Goal: Information Seeking & Learning: Learn about a topic

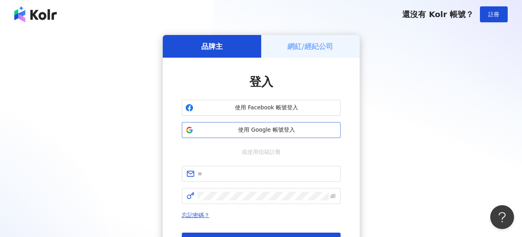
click at [287, 127] on span "使用 Google 帳號登入" at bounding box center [267, 130] width 141 height 8
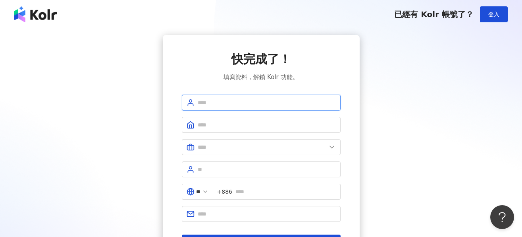
click at [220, 102] on input "text" at bounding box center [267, 102] width 138 height 9
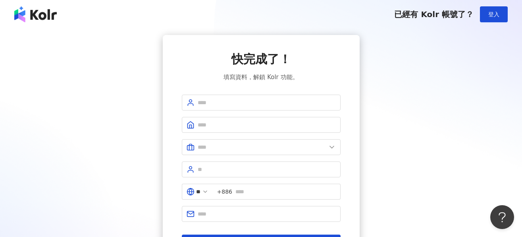
drag, startPoint x: 319, startPoint y: 85, endPoint x: 313, endPoint y: 87, distance: 6.0
click at [319, 85] on div "快完成了！ 填寫資料，解鎖 Kolr 功能。 ** +886 註冊完成" at bounding box center [261, 150] width 159 height 199
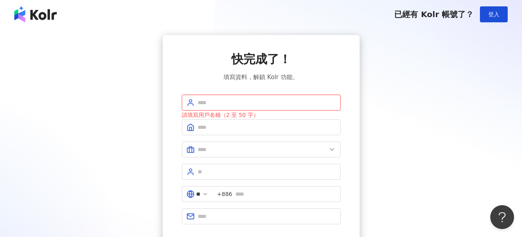
click at [265, 101] on input "text" at bounding box center [267, 102] width 138 height 9
click at [219, 102] on input "text" at bounding box center [267, 102] width 138 height 9
type input "*"
type input "*****"
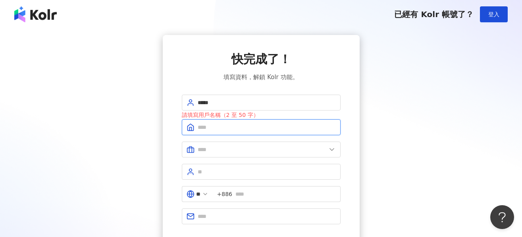
click at [234, 125] on input "text" at bounding box center [267, 127] width 138 height 9
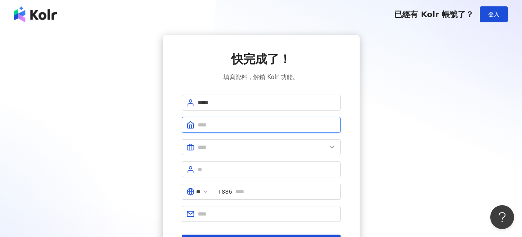
click at [259, 125] on input "text" at bounding box center [267, 124] width 138 height 9
click at [288, 122] on input "text" at bounding box center [267, 124] width 138 height 9
type input "****"
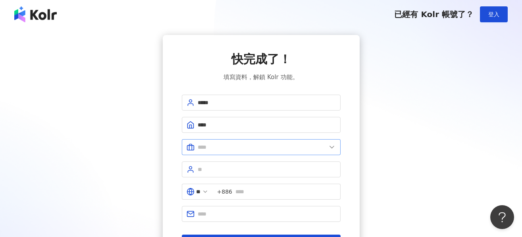
click at [330, 147] on polyline at bounding box center [332, 147] width 4 height 2
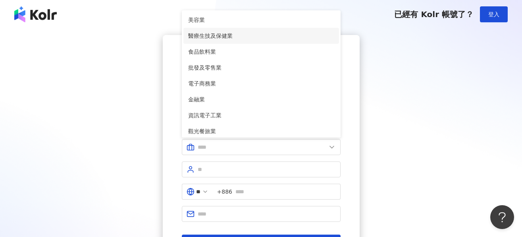
click at [203, 35] on span "醫療生技及保健業" at bounding box center [261, 35] width 146 height 9
type input "********"
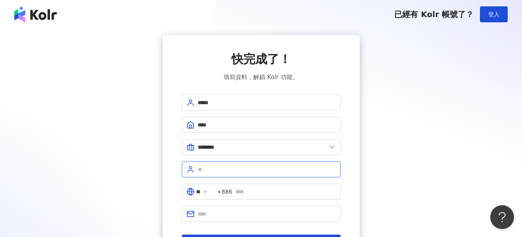
click at [257, 172] on input "text" at bounding box center [267, 169] width 138 height 9
click at [243, 172] on input "text" at bounding box center [267, 169] width 138 height 9
type input "****"
click at [251, 188] on input "text" at bounding box center [286, 191] width 100 height 9
type input "**********"
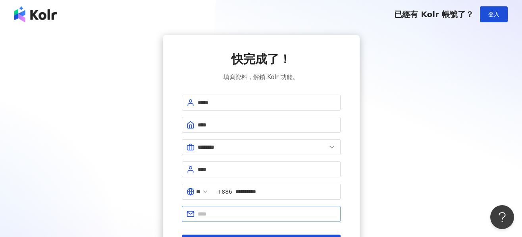
click at [250, 208] on span at bounding box center [261, 214] width 159 height 16
click at [249, 212] on input "text" at bounding box center [267, 213] width 138 height 9
type input "**********"
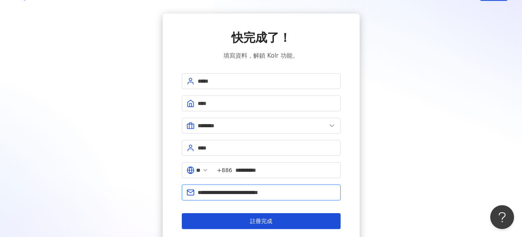
scroll to position [40, 0]
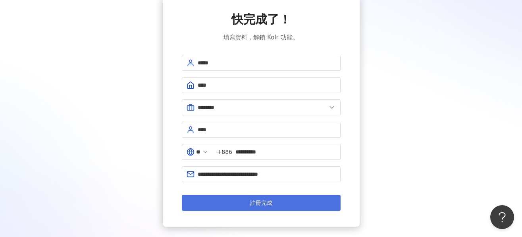
click at [260, 202] on span "註冊完成" at bounding box center [261, 202] width 22 height 6
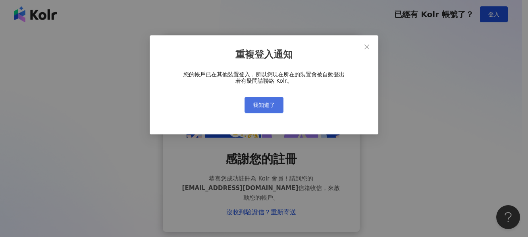
click at [256, 102] on span "我知道了" at bounding box center [264, 105] width 22 height 6
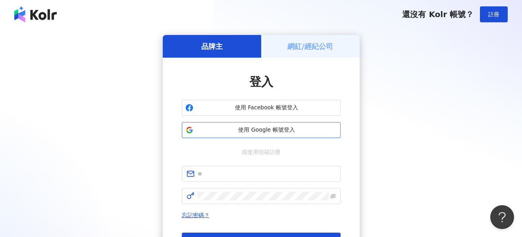
click at [265, 128] on span "使用 Google 帳號登入" at bounding box center [267, 130] width 141 height 8
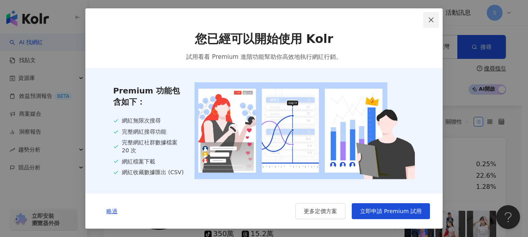
click at [428, 20] on span "Close" at bounding box center [431, 20] width 16 height 6
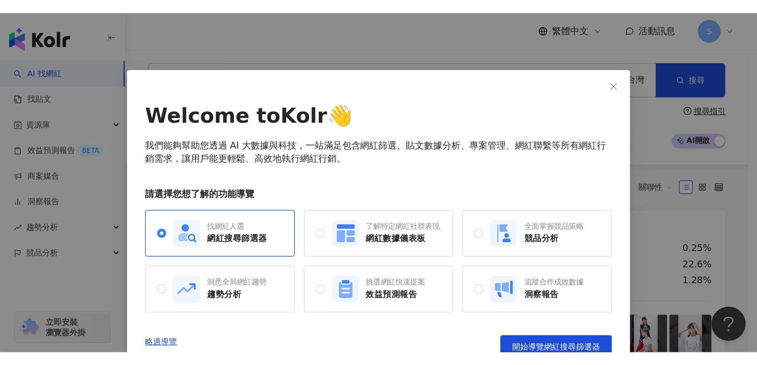
scroll to position [14, 0]
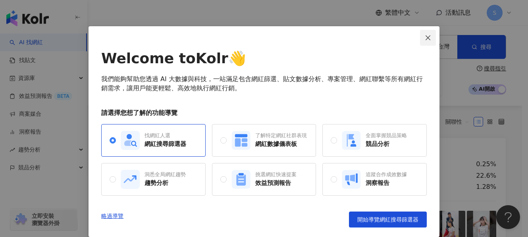
click at [428, 36] on icon "close" at bounding box center [428, 38] width 6 height 6
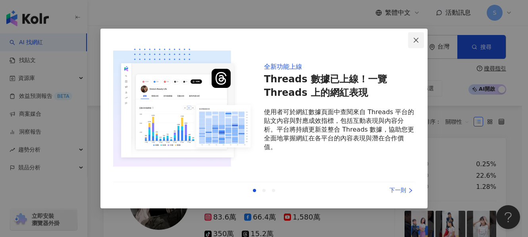
click at [413, 42] on icon "close" at bounding box center [416, 40] width 6 height 6
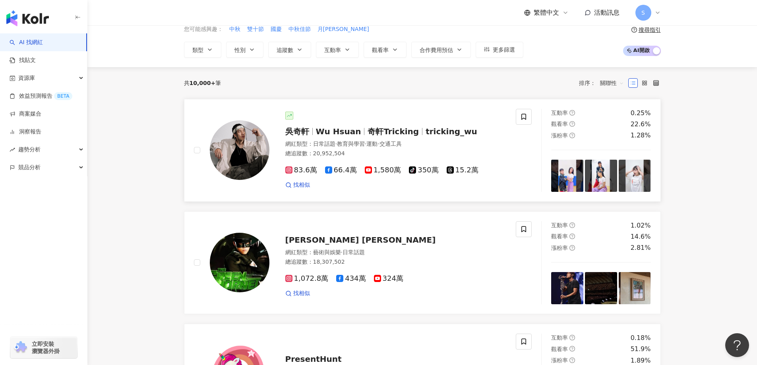
scroll to position [0, 0]
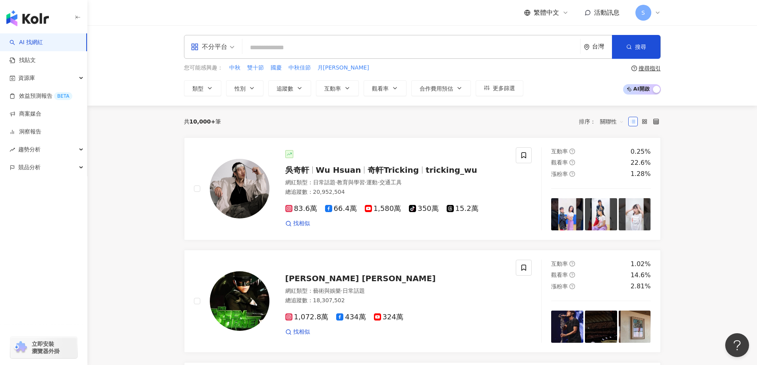
click at [297, 47] on input "search" at bounding box center [410, 47] width 331 height 15
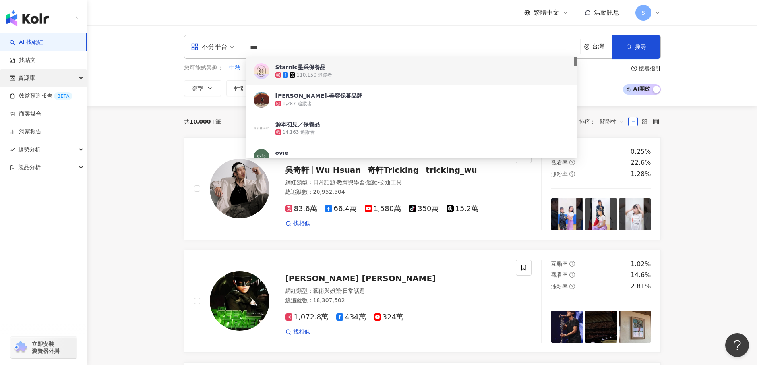
type input "***"
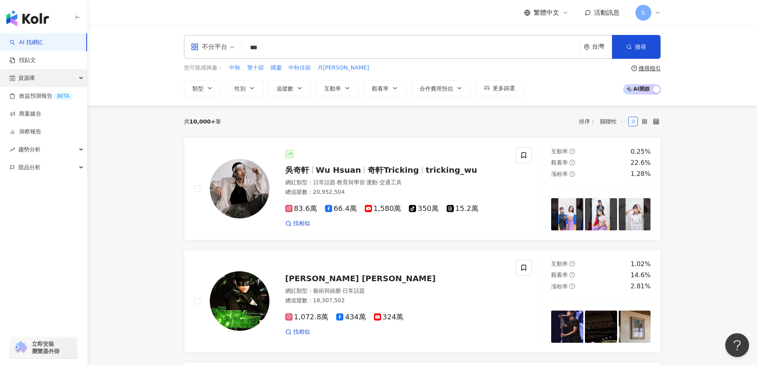
click at [79, 81] on div "資源庫" at bounding box center [43, 78] width 87 height 18
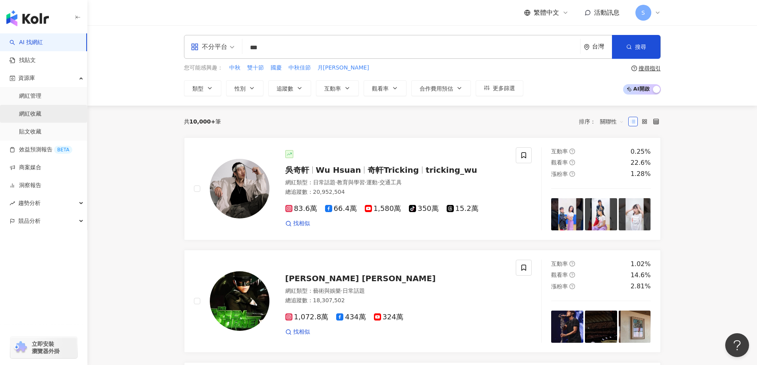
click at [32, 118] on link "網紅收藏" at bounding box center [30, 114] width 22 height 8
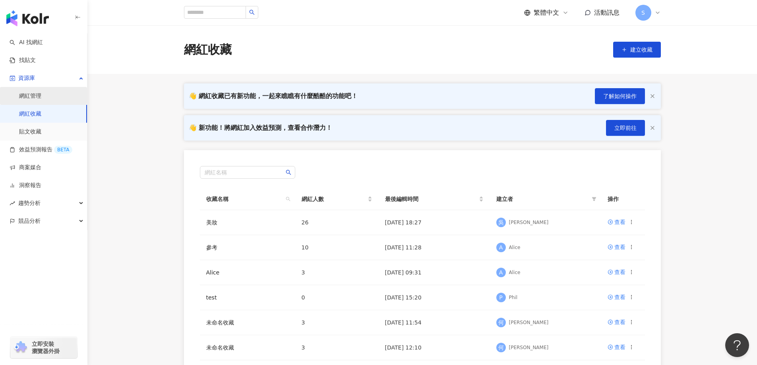
click at [30, 100] on link "網紅管理" at bounding box center [30, 96] width 22 height 8
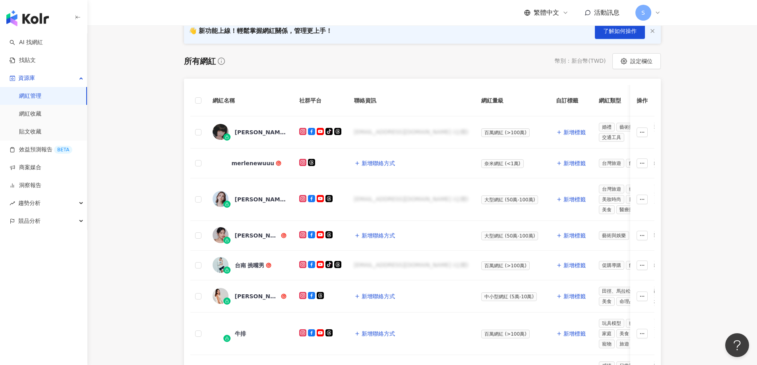
scroll to position [79, 0]
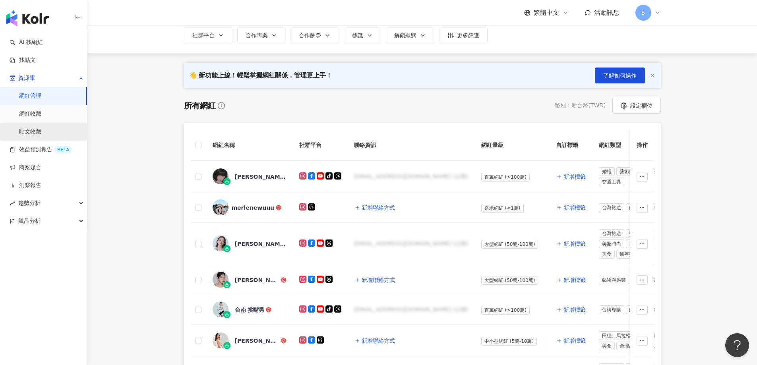
click at [35, 131] on link "貼文收藏" at bounding box center [30, 132] width 22 height 8
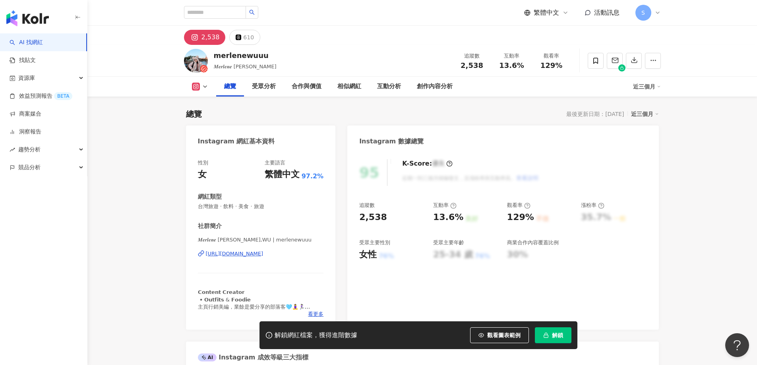
scroll to position [49, 0]
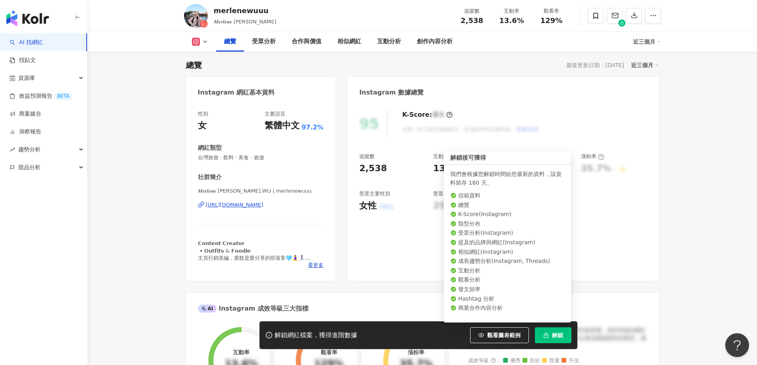
click at [562, 338] on span "解鎖" at bounding box center [557, 335] width 11 height 6
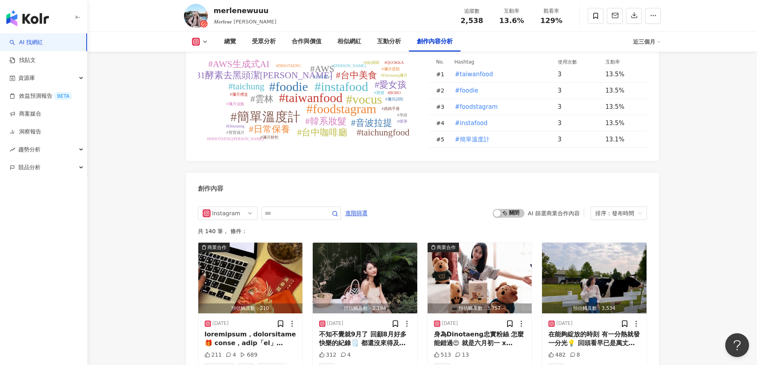
scroll to position [2352, 0]
click at [249, 207] on span "Instagram" at bounding box center [228, 213] width 50 height 13
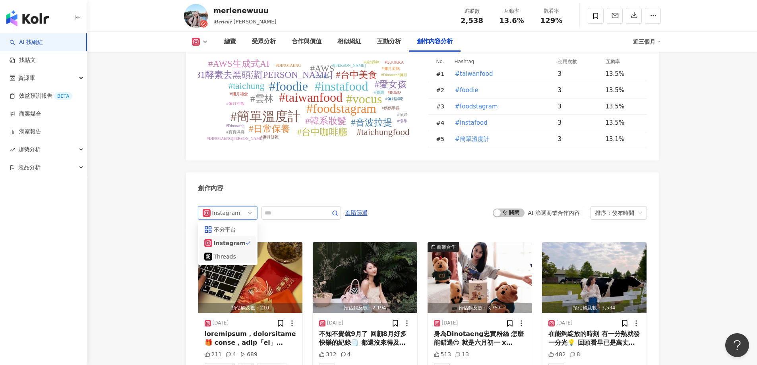
click at [231, 252] on div "Threads" at bounding box center [227, 256] width 26 height 9
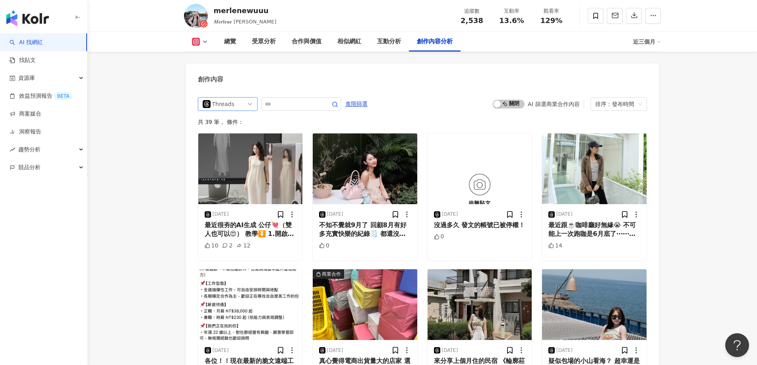
click at [254, 97] on div "Threads ig threads 不分平台 Instagram Threads" at bounding box center [228, 104] width 60 height 14
click at [235, 116] on div "不分平台" at bounding box center [227, 120] width 26 height 9
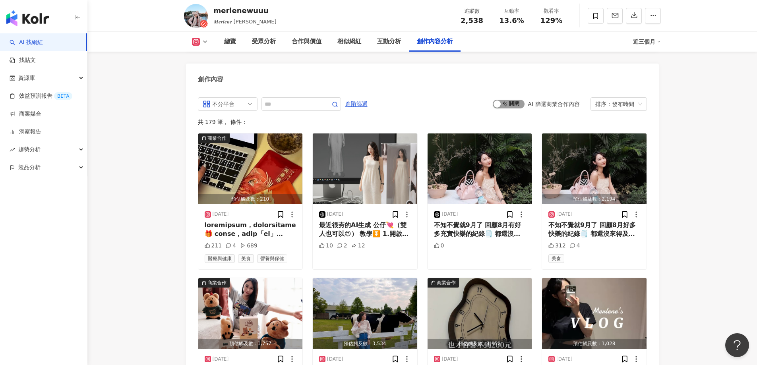
click at [511, 100] on span "啟動 關閉" at bounding box center [508, 104] width 32 height 9
click at [518, 100] on div "button" at bounding box center [519, 103] width 7 height 7
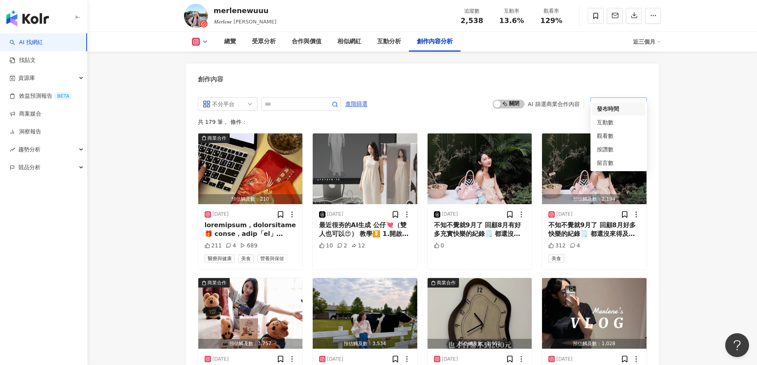
click at [639, 98] on span "排序：發布時間" at bounding box center [618, 104] width 47 height 13
click at [620, 133] on div "觀看數" at bounding box center [618, 135] width 44 height 9
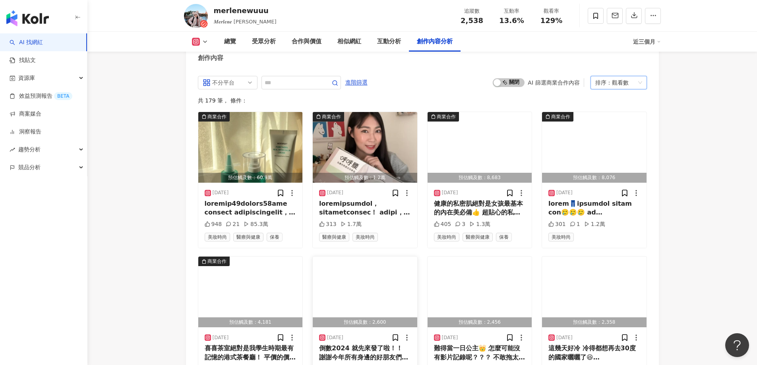
scroll to position [2501, 0]
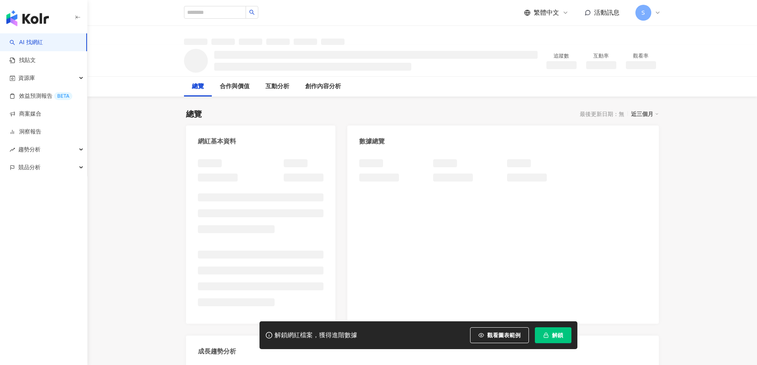
scroll to position [49, 0]
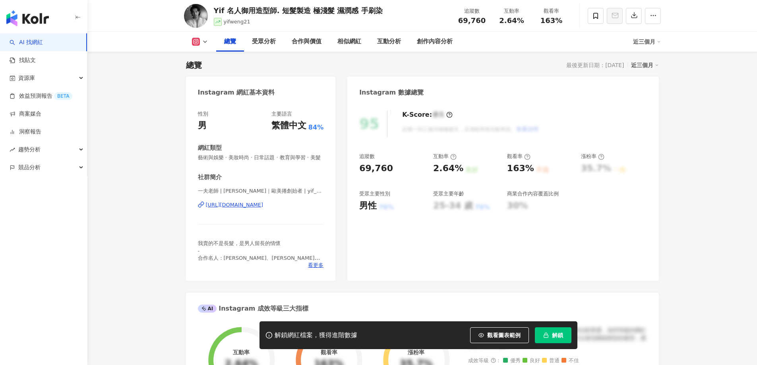
click at [558, 336] on span "解鎖" at bounding box center [557, 335] width 11 height 6
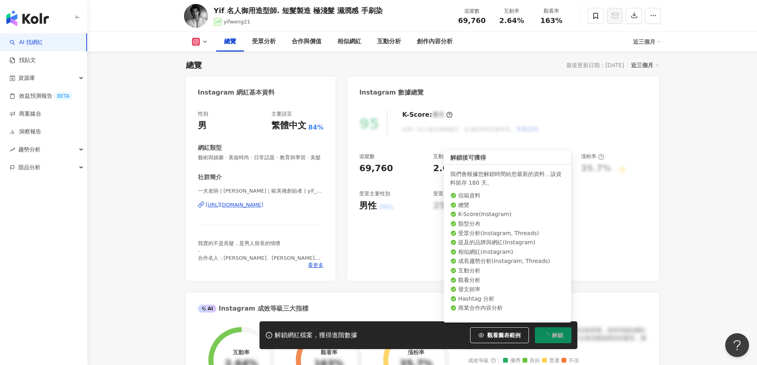
scroll to position [0, 0]
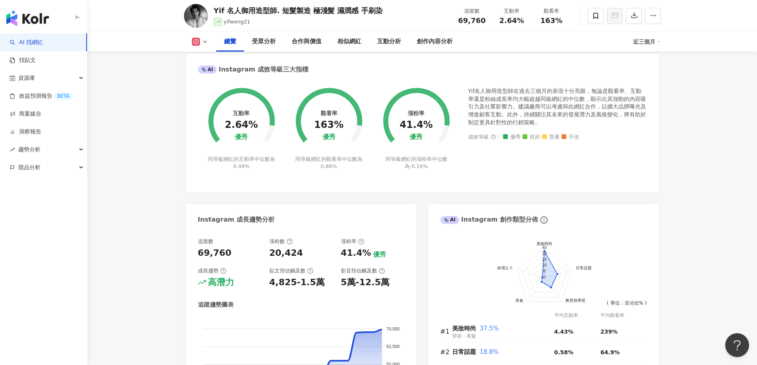
scroll to position [284, 0]
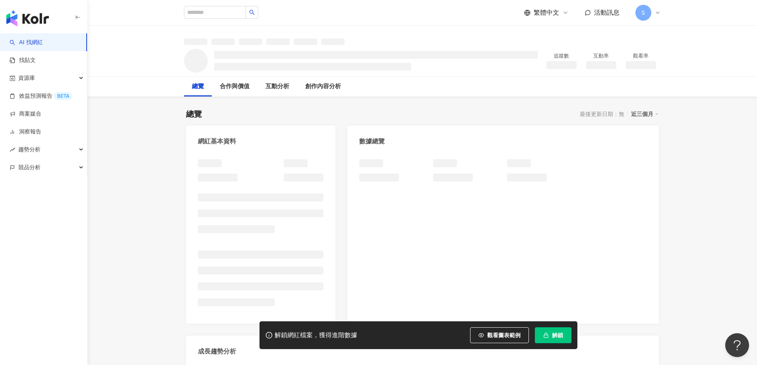
click at [557, 336] on span "解鎖" at bounding box center [557, 335] width 11 height 6
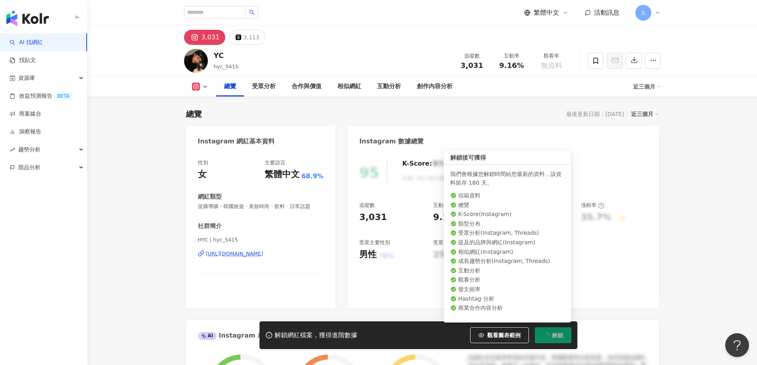
scroll to position [49, 0]
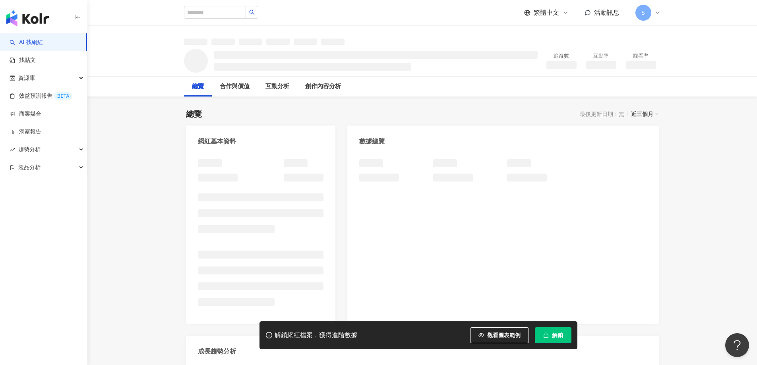
scroll to position [49, 0]
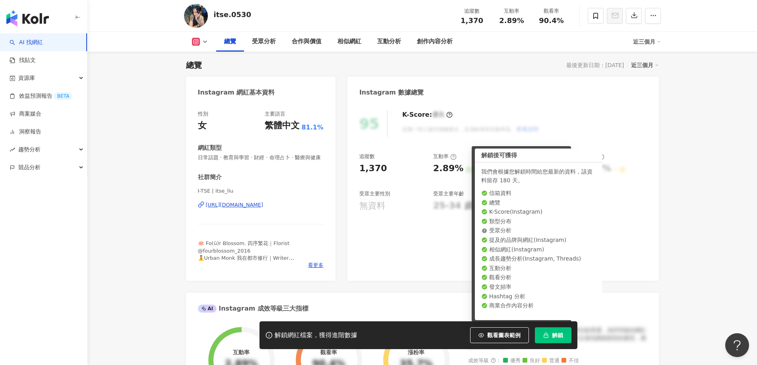
click at [554, 335] on span "解鎖" at bounding box center [557, 335] width 11 height 6
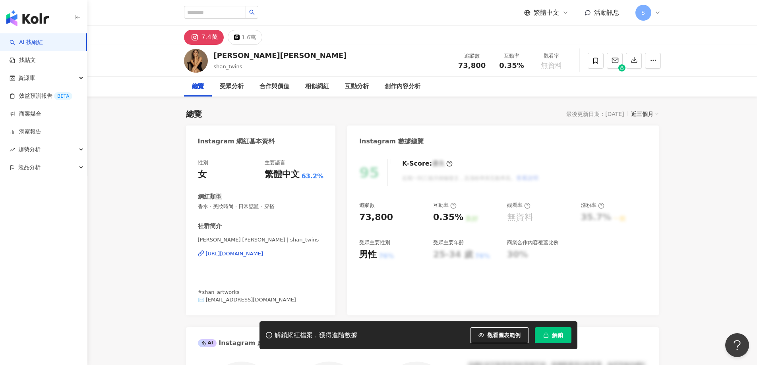
click at [560, 333] on span "解鎖" at bounding box center [557, 335] width 11 height 6
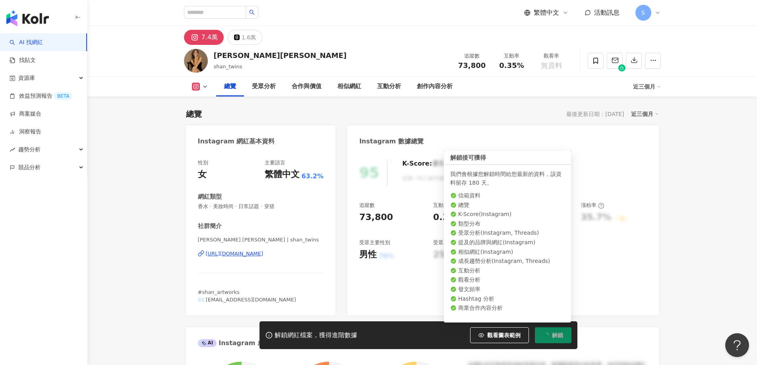
scroll to position [49, 0]
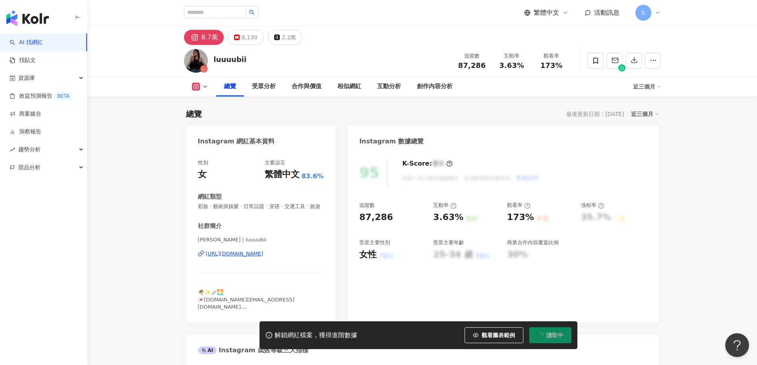
scroll to position [49, 0]
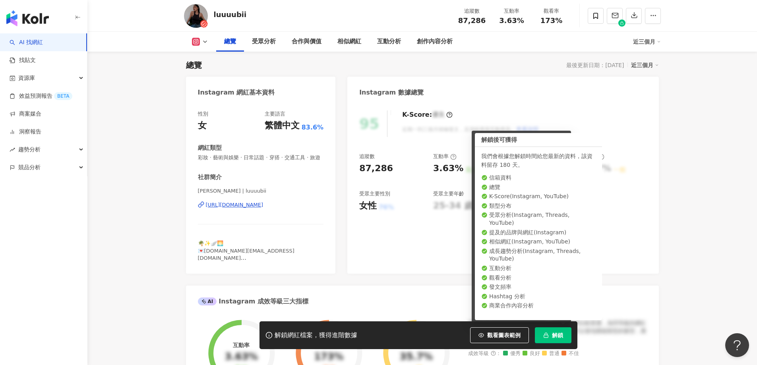
click at [558, 334] on span "解鎖" at bounding box center [557, 335] width 11 height 6
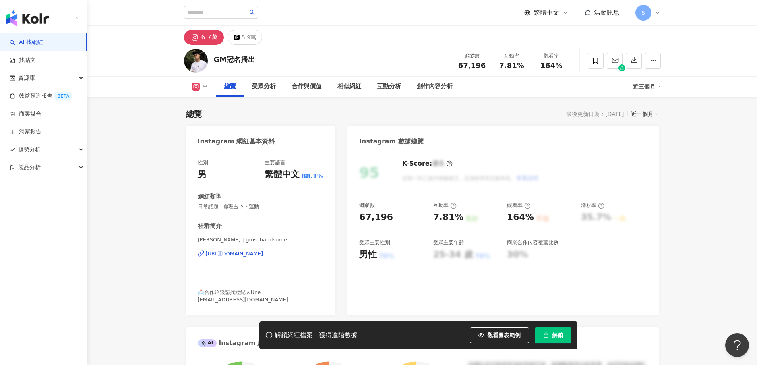
click at [551, 333] on button "解鎖" at bounding box center [553, 335] width 37 height 16
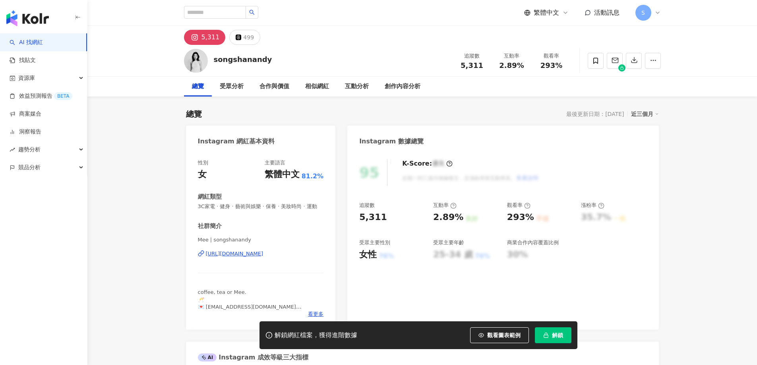
click at [554, 333] on span "解鎖" at bounding box center [557, 335] width 11 height 6
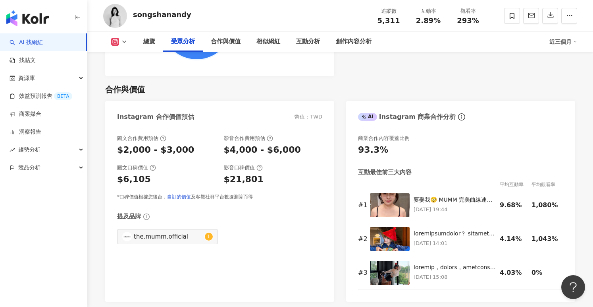
scroll to position [923, 0]
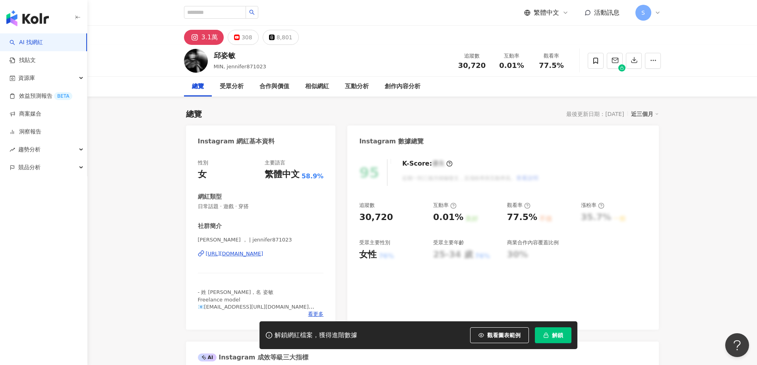
scroll to position [49, 0]
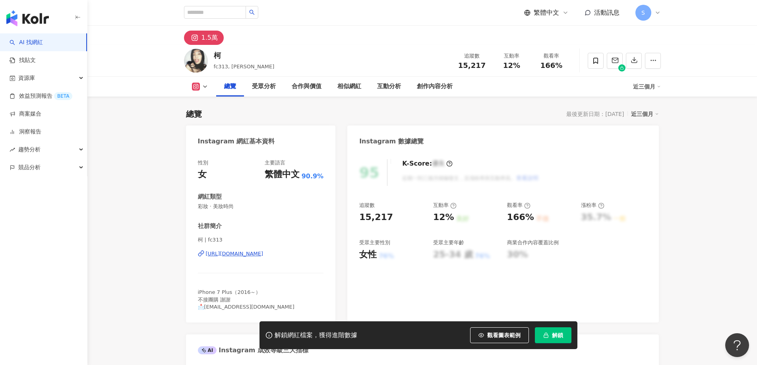
scroll to position [49, 0]
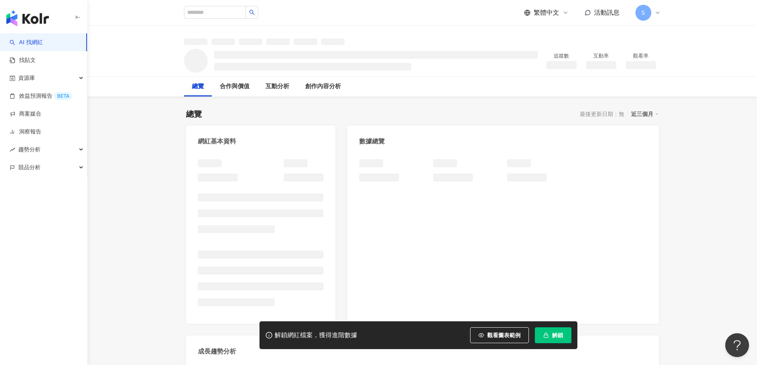
click at [554, 335] on span "解鎖" at bounding box center [557, 335] width 11 height 6
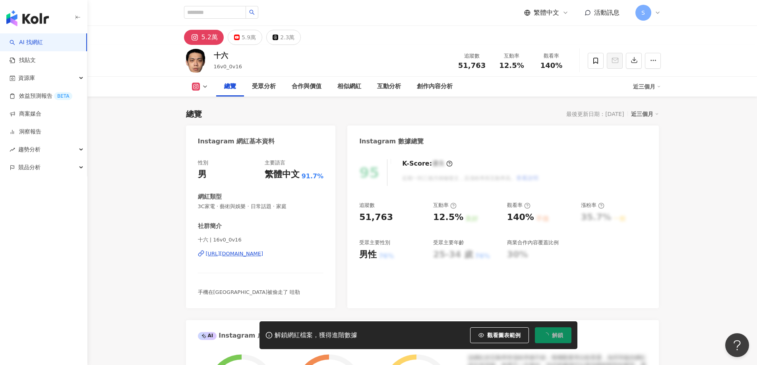
scroll to position [49, 0]
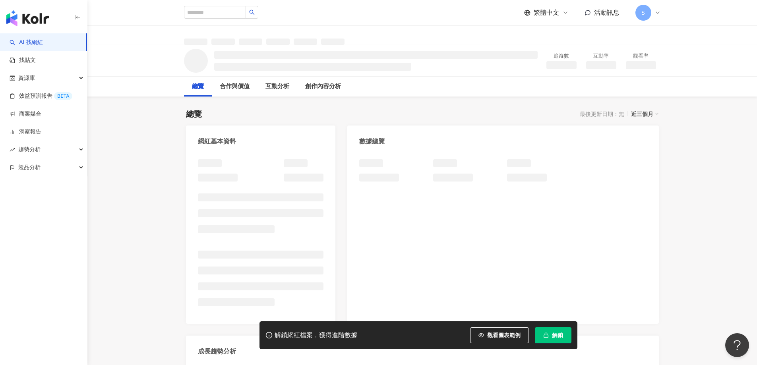
click at [549, 334] on button "解鎖" at bounding box center [553, 335] width 37 height 16
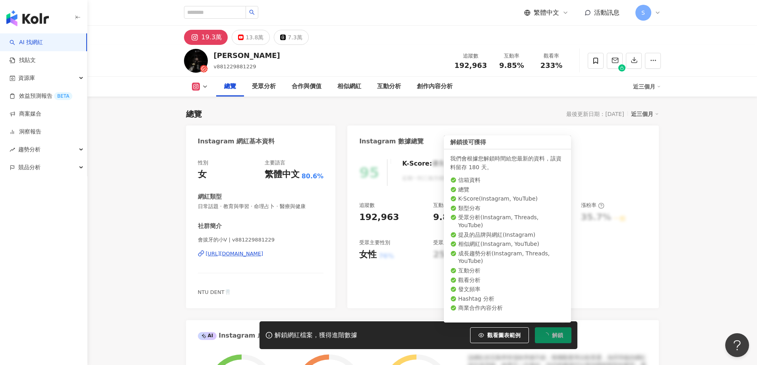
scroll to position [49, 0]
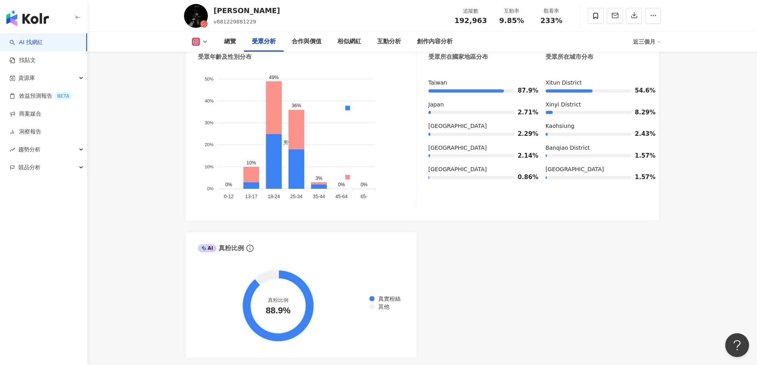
scroll to position [843, 0]
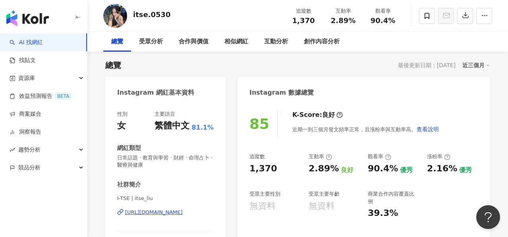
scroll to position [89, 0]
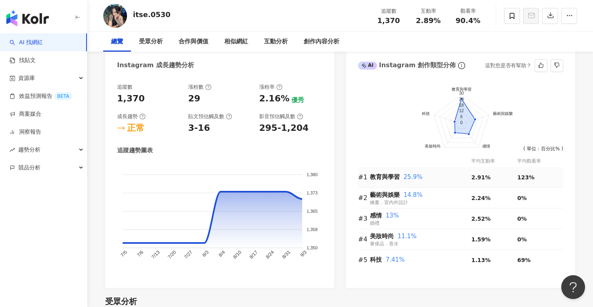
scroll to position [448, 0]
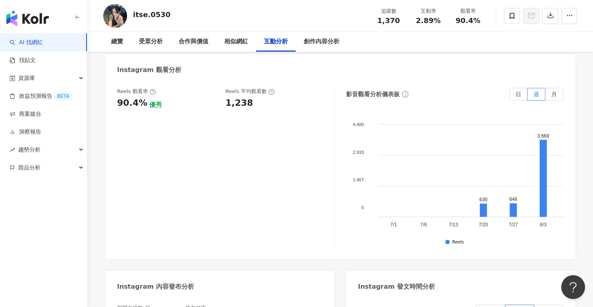
scroll to position [1757, 0]
